Goal: Ask a question

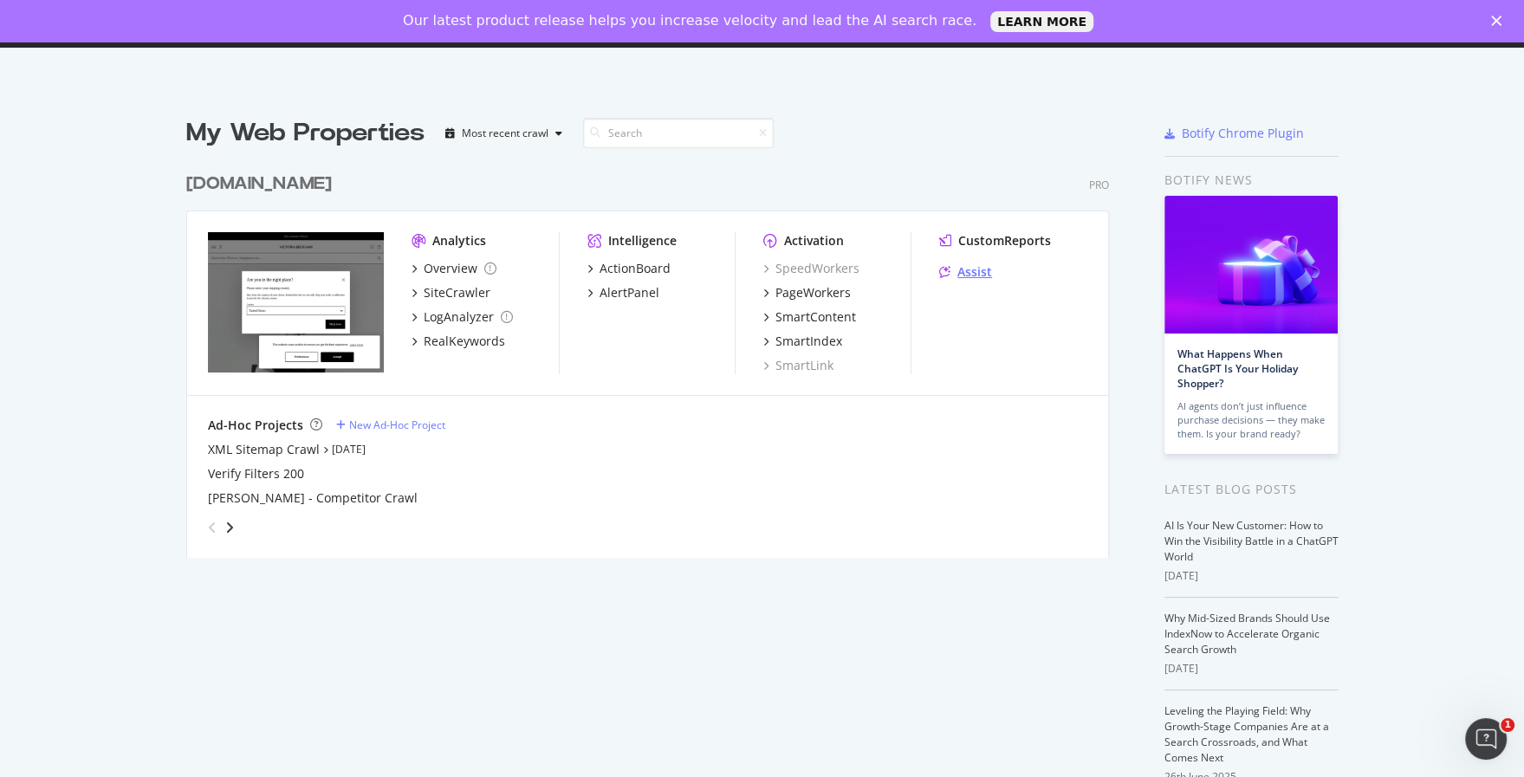
click at [979, 265] on div "Assist" at bounding box center [975, 271] width 35 height 17
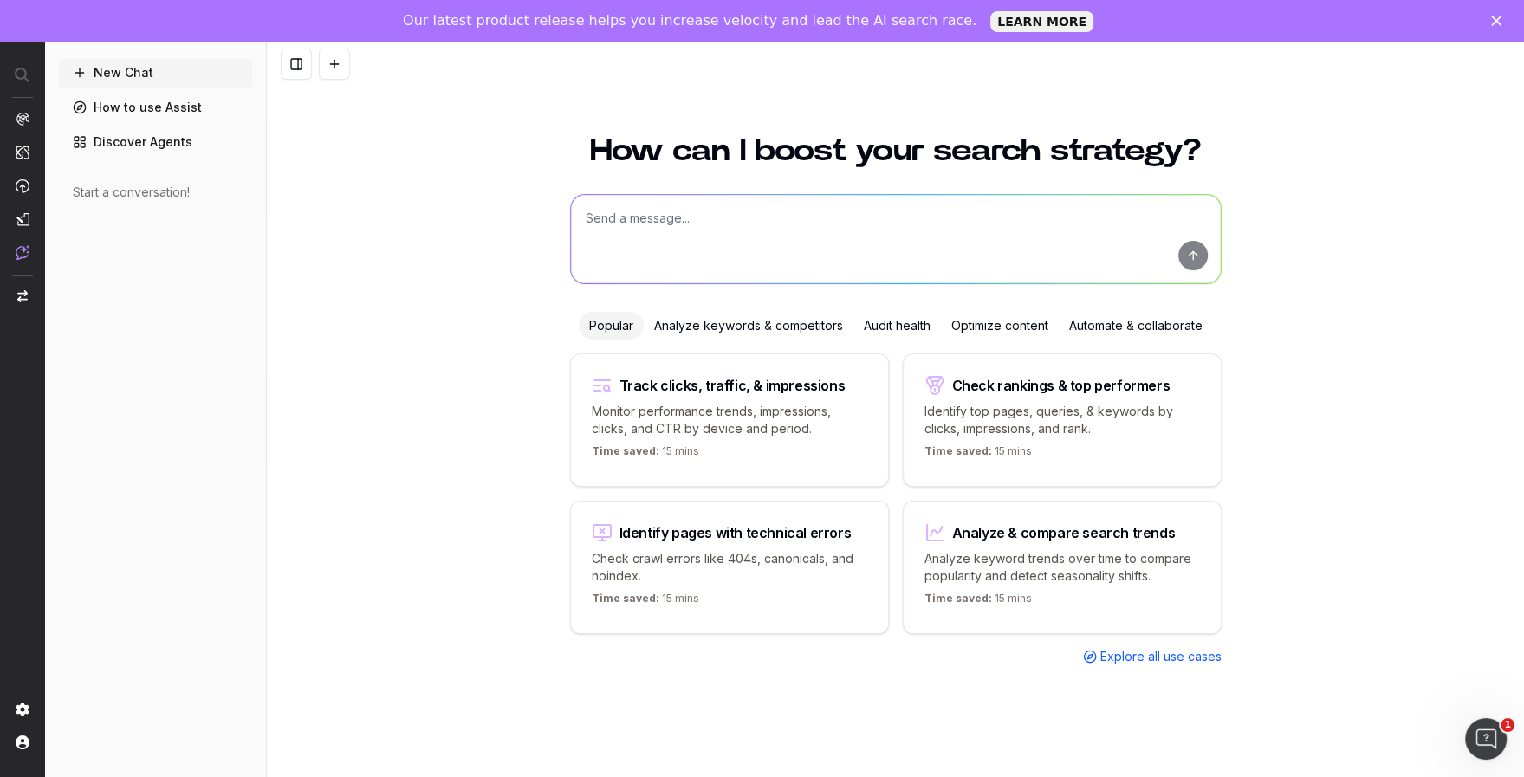
click at [632, 216] on textarea at bounding box center [896, 239] width 650 height 88
paste textarea "merch want to remove colours from our product titles. They have referenced the …"
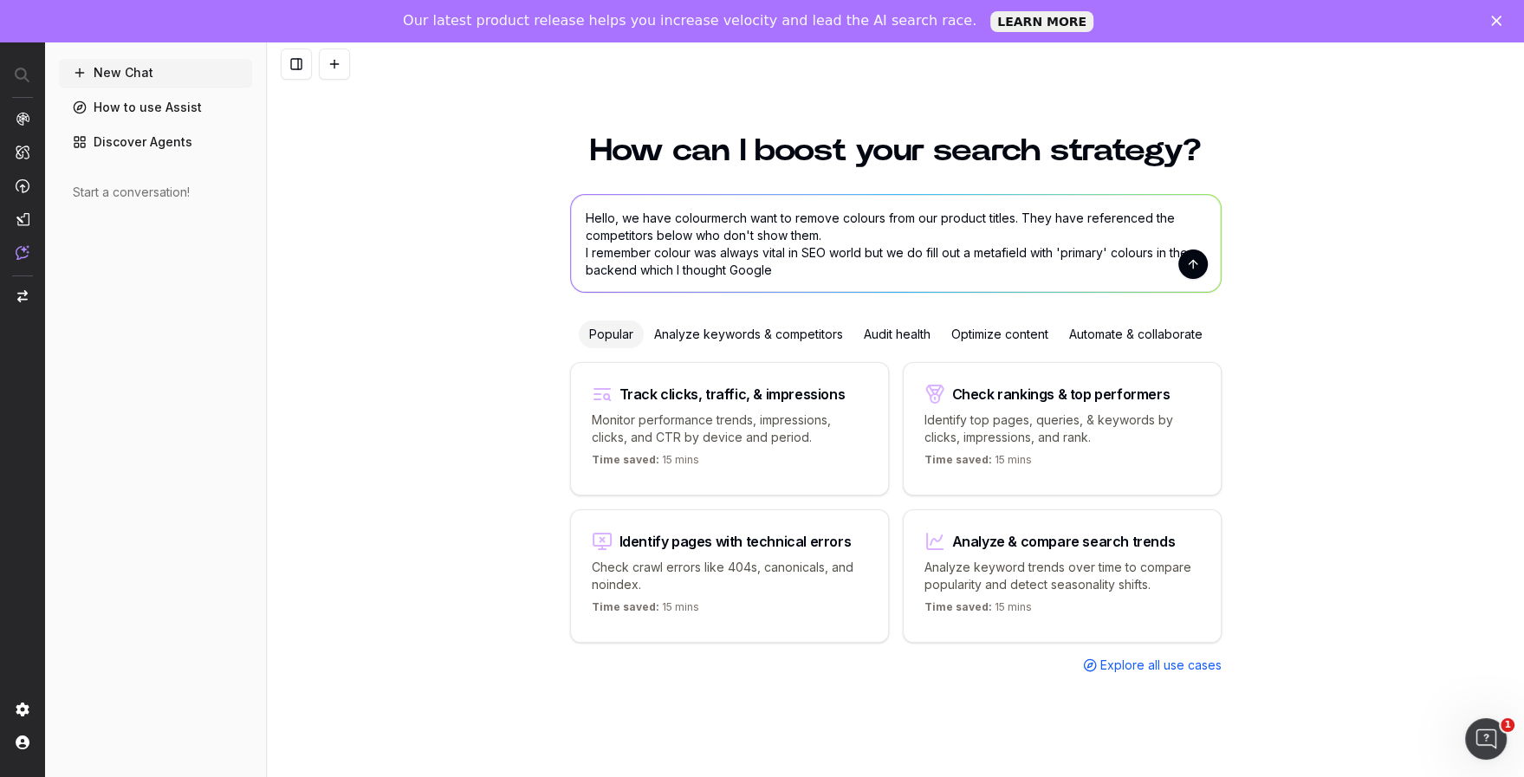
click at [708, 224] on textarea "Hello, we have colourmerch want to remove colours from our product titles. They…" at bounding box center [896, 243] width 650 height 97
drag, startPoint x: 785, startPoint y: 220, endPoint x: 651, endPoint y: 211, distance: 134.6
click at [651, 211] on textarea "Hello, we have colour merch want to remove colours from our product titles. The…" at bounding box center [896, 243] width 650 height 97
click at [685, 218] on textarea "Hello, we have colour merch want to remove colours from our product titles. The…" at bounding box center [896, 243] width 650 height 97
drag, startPoint x: 746, startPoint y: 218, endPoint x: 644, endPoint y: 217, distance: 102.3
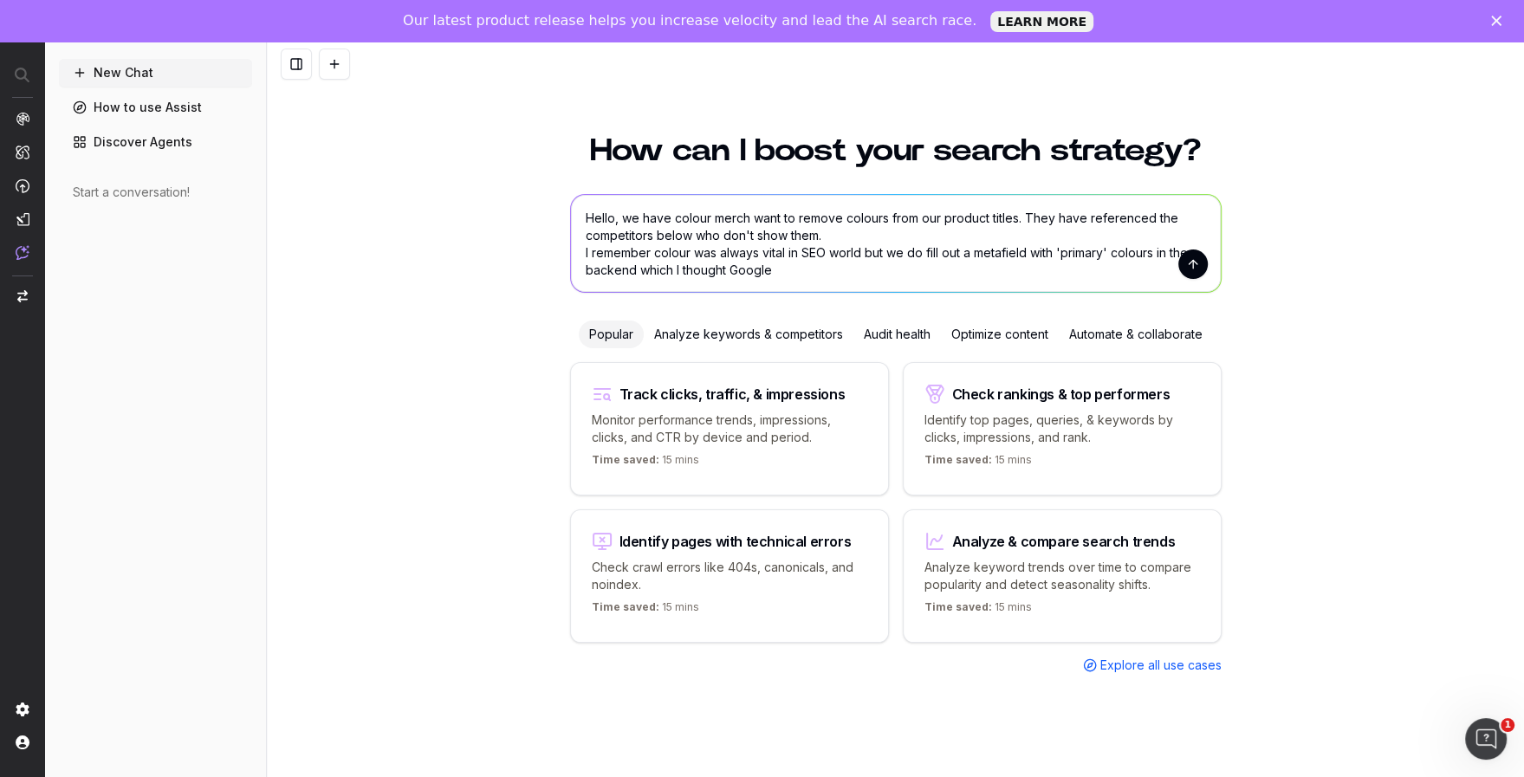
click at [644, 217] on textarea "Hello, we have colour merch want to remove colours from our product titles. The…" at bounding box center [896, 243] width 650 height 97
drag, startPoint x: 916, startPoint y: 216, endPoint x: 1065, endPoint y: 225, distance: 149.3
click at [1065, 225] on textarea "Hello, we want to remove colours from our product titles. They have referenced …" at bounding box center [896, 243] width 650 height 97
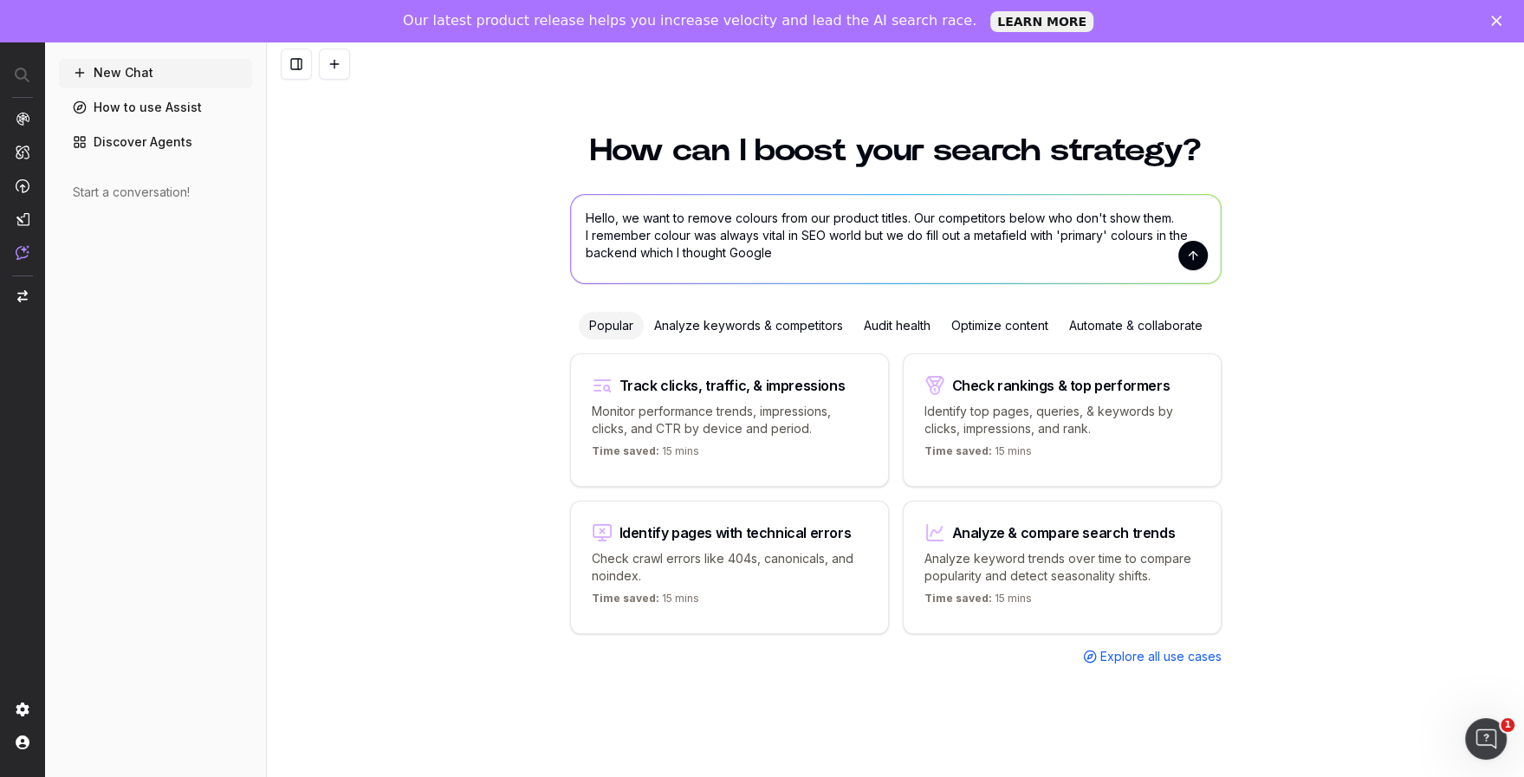
drag, startPoint x: 776, startPoint y: 259, endPoint x: 619, endPoint y: 251, distance: 157.0
click at [619, 251] on textarea "Hello, we want to remove colours from our product titles. Our competitors below…" at bounding box center [896, 239] width 650 height 88
click at [616, 220] on textarea "Hello, we want to remove colours from our product titles. Our competitors below…" at bounding box center [896, 239] width 650 height 88
click at [797, 256] on textarea "Hello, we want to remove colours from our product titles. Our competitors below…" at bounding box center [896, 239] width 650 height 88
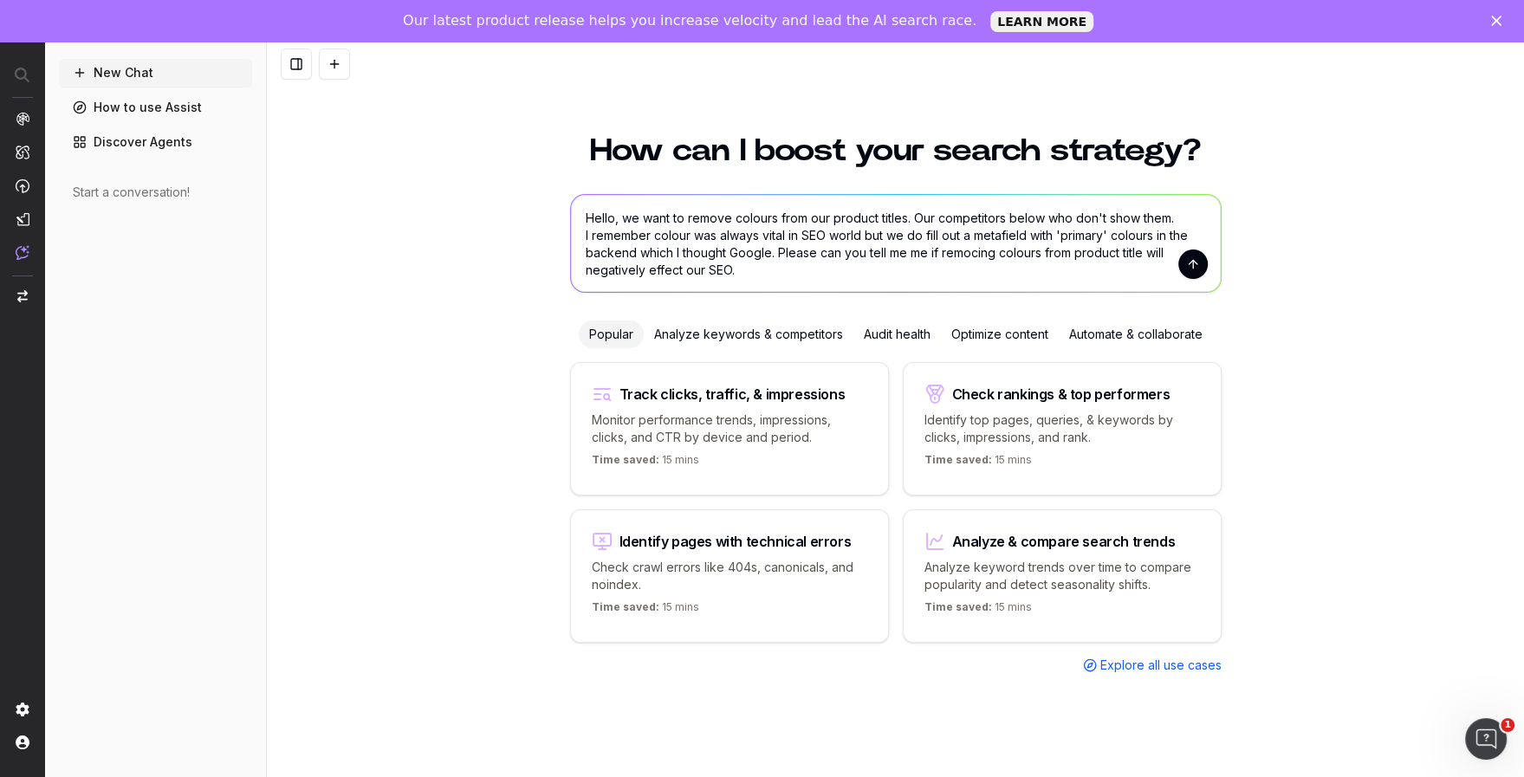
click at [1204, 254] on textarea "Hello, we want to remove colours from our product titles. Our competitors below…" at bounding box center [896, 243] width 650 height 97
type textarea "Hello, we want to remove colours from our product titles. Our competitors below…"
click at [1192, 263] on button "submit" at bounding box center [1192, 264] width 29 height 29
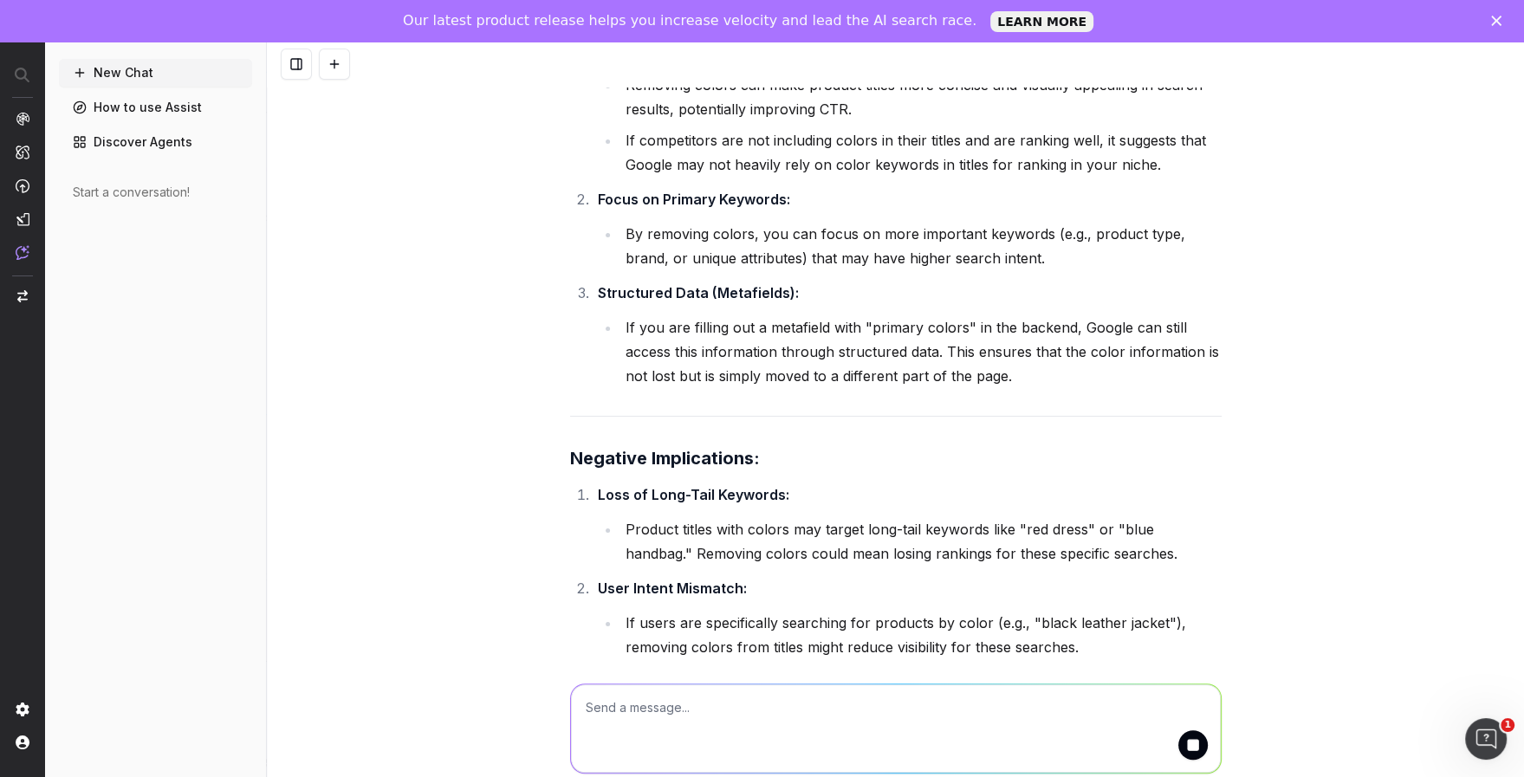
scroll to position [334, 0]
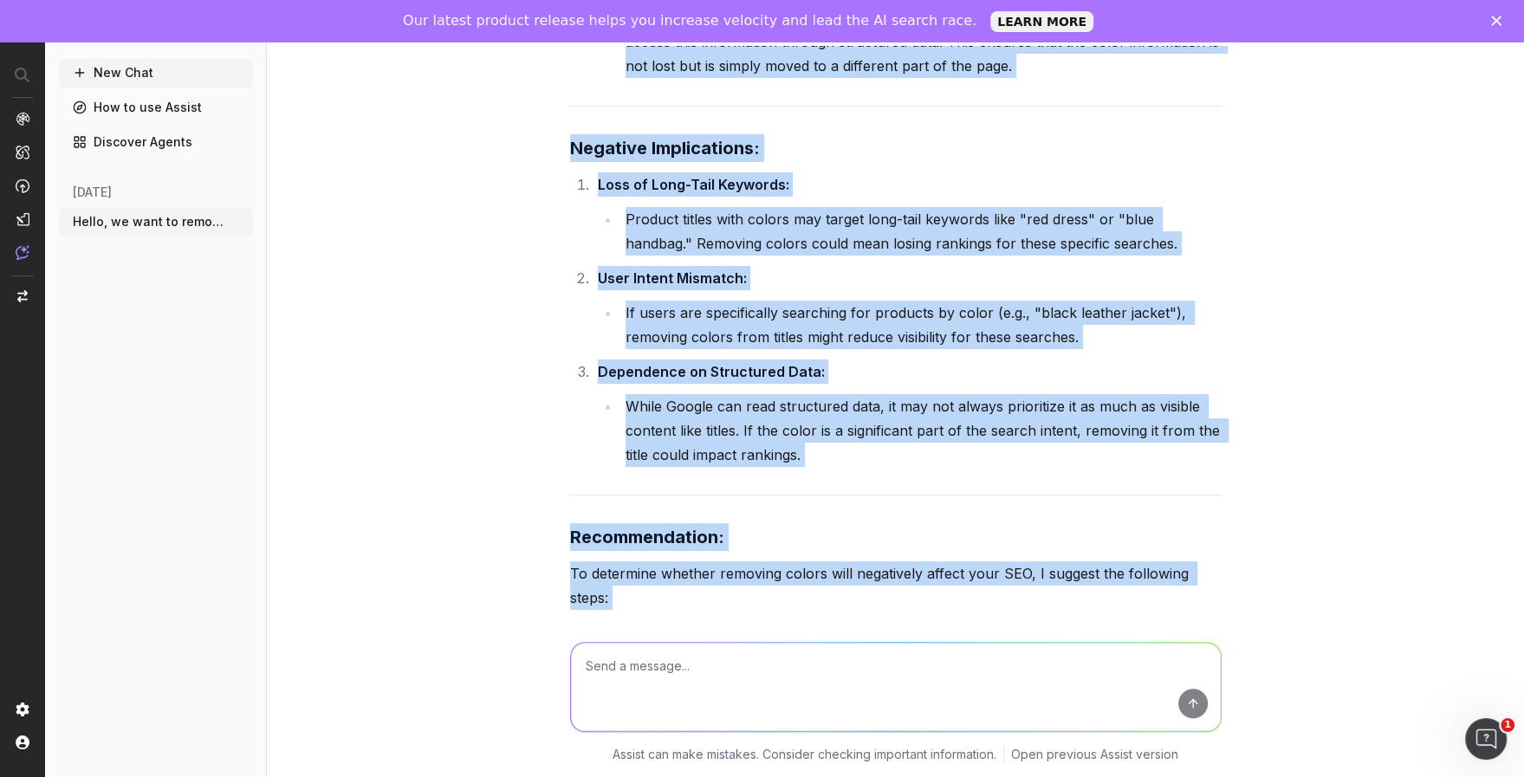
scroll to position [839, 0]
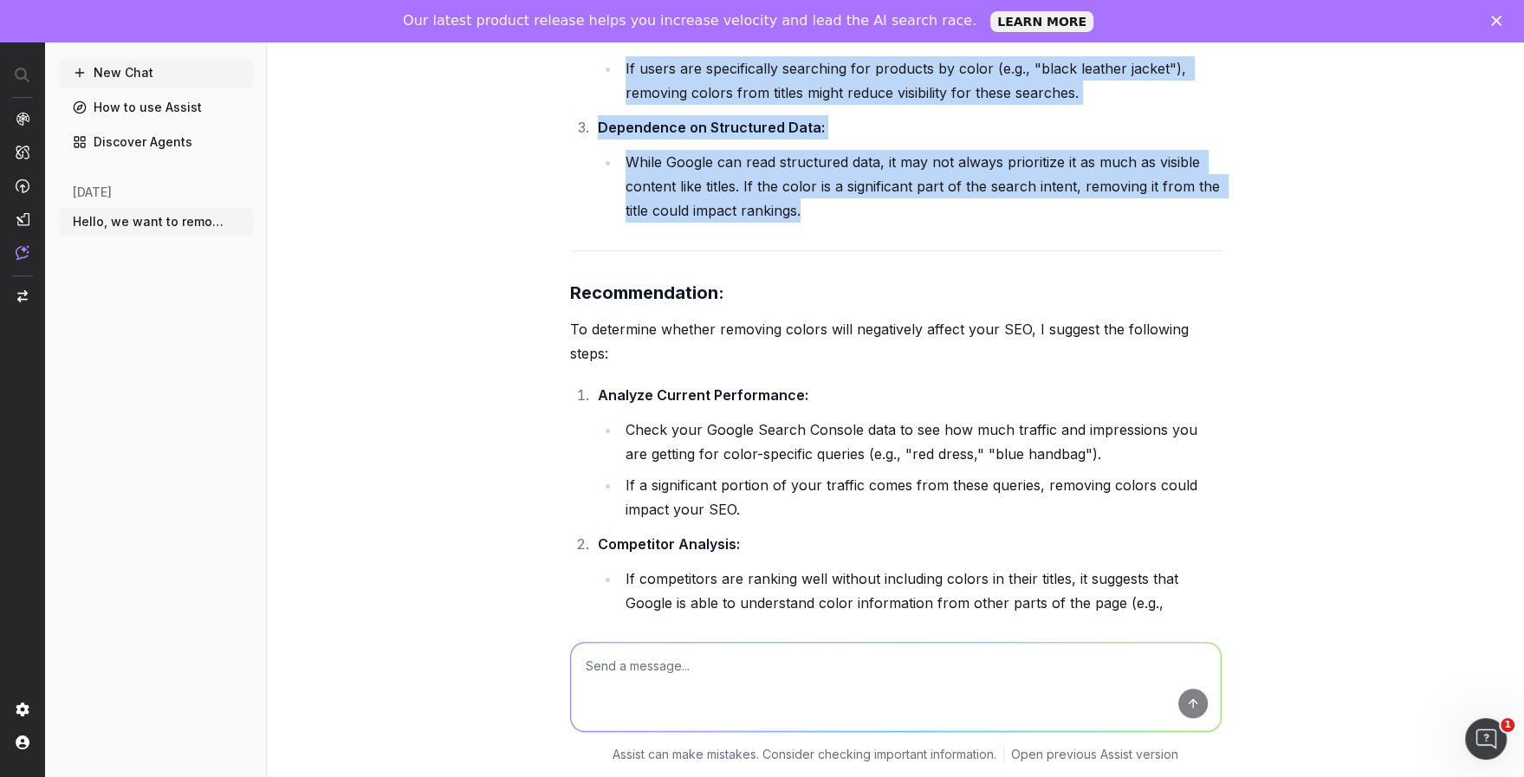
drag, startPoint x: 572, startPoint y: 282, endPoint x: 910, endPoint y: 211, distance: 345.3
click at [910, 211] on div "Removing colors from product titles can have both positive and negative implica…" at bounding box center [896, 169] width 652 height 1600
copy div "Positive Implications: Cleaner Titles for Better Click-Through Rates (CTR): Rem…"
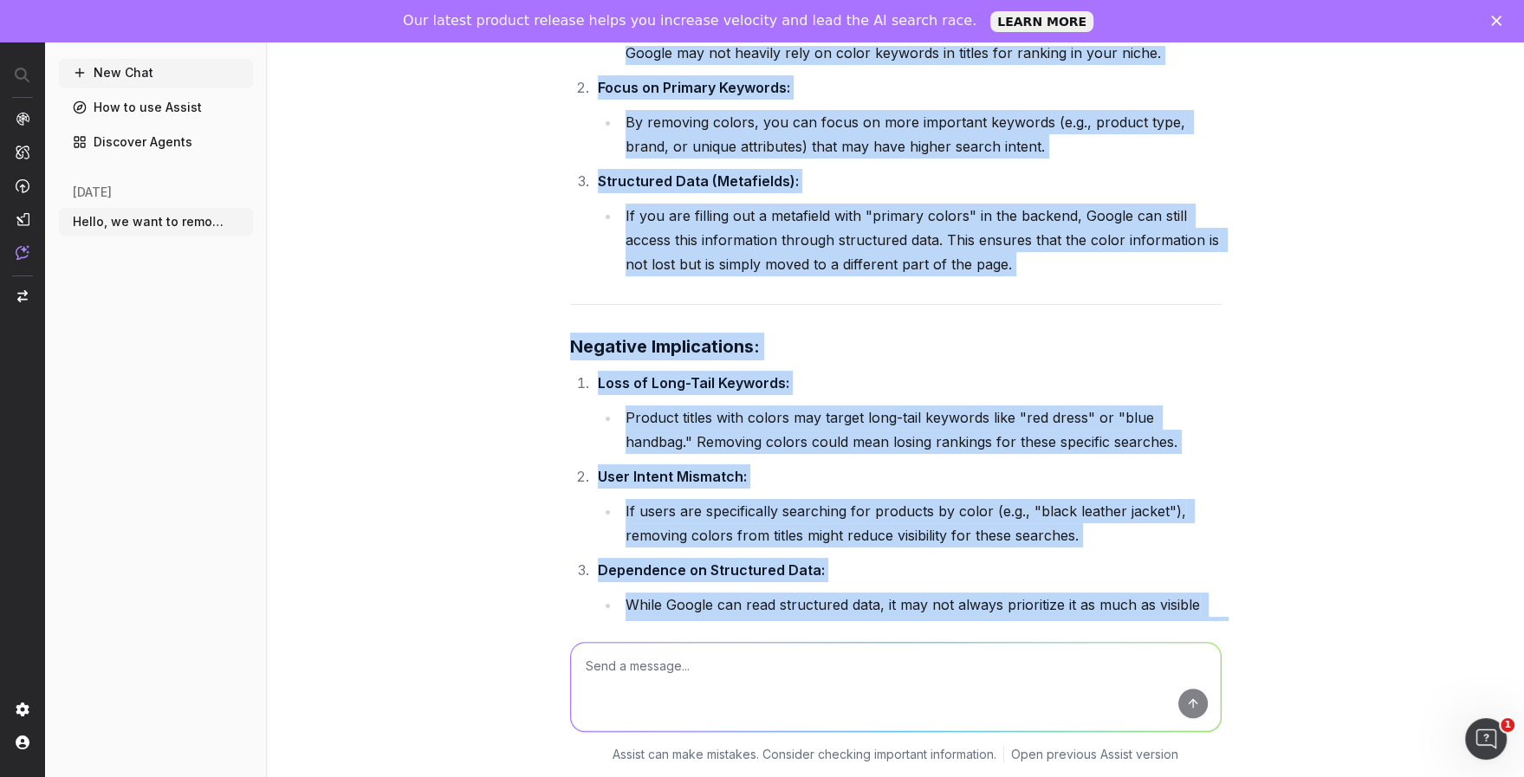
scroll to position [395, 0]
click at [847, 373] on li "Loss of Long-Tail Keywords: Product titles with colors may target long-tail key…" at bounding box center [907, 413] width 629 height 83
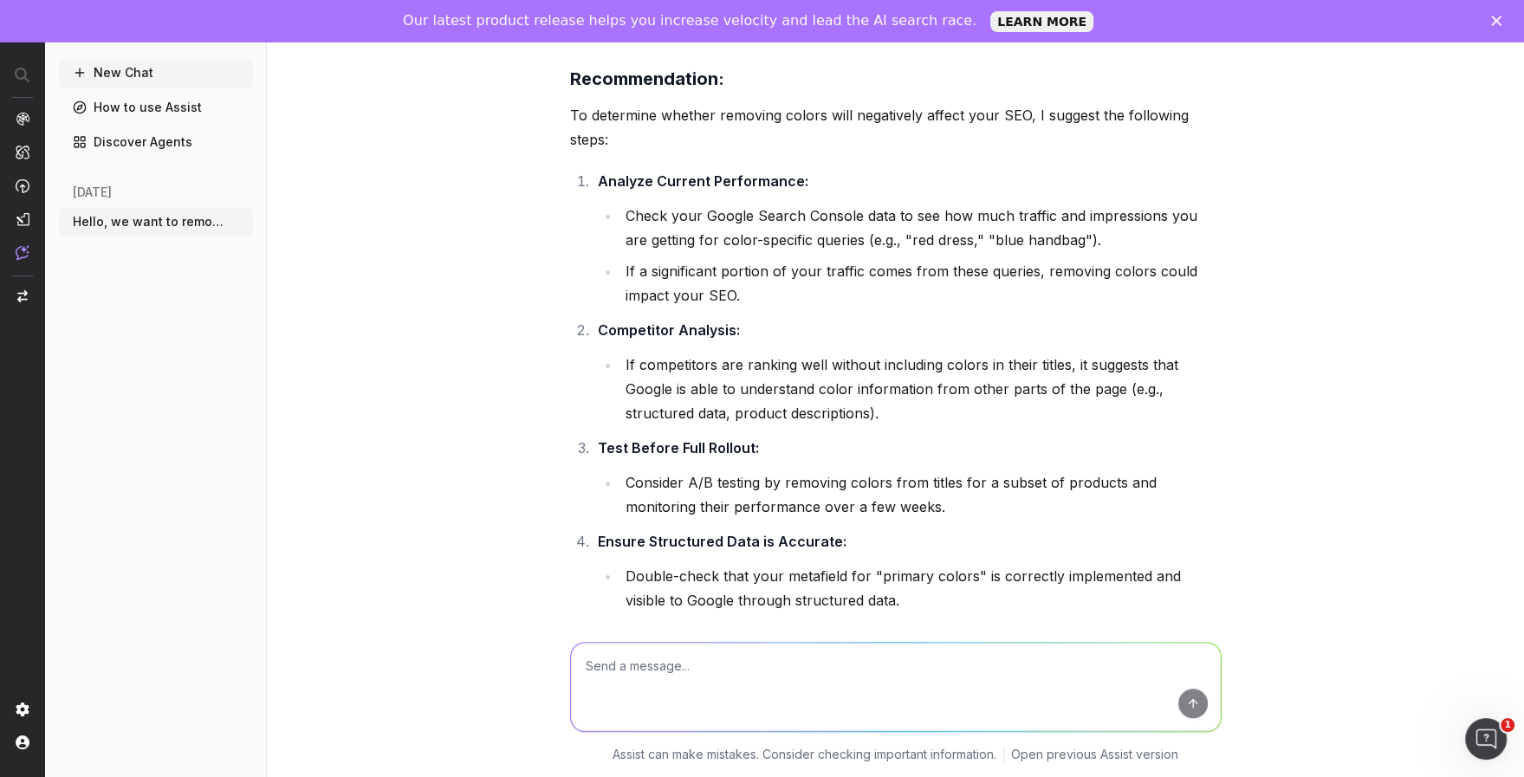
scroll to position [1054, 0]
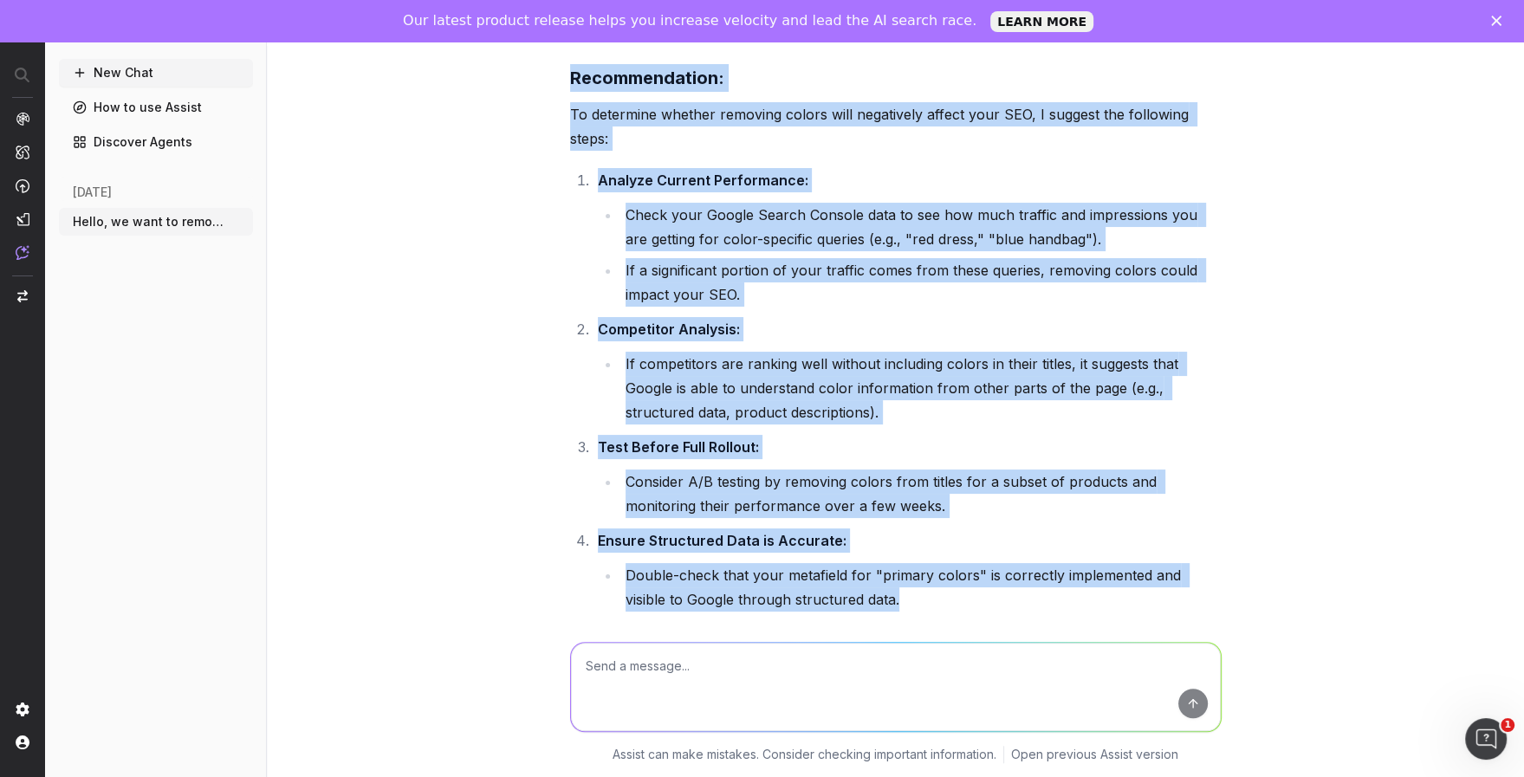
drag, startPoint x: 575, startPoint y: 69, endPoint x: 905, endPoint y: 609, distance: 632.4
copy div "Recommendation: To determine whether removing colors will negatively affect you…"
